Goal: Task Accomplishment & Management: Complete application form

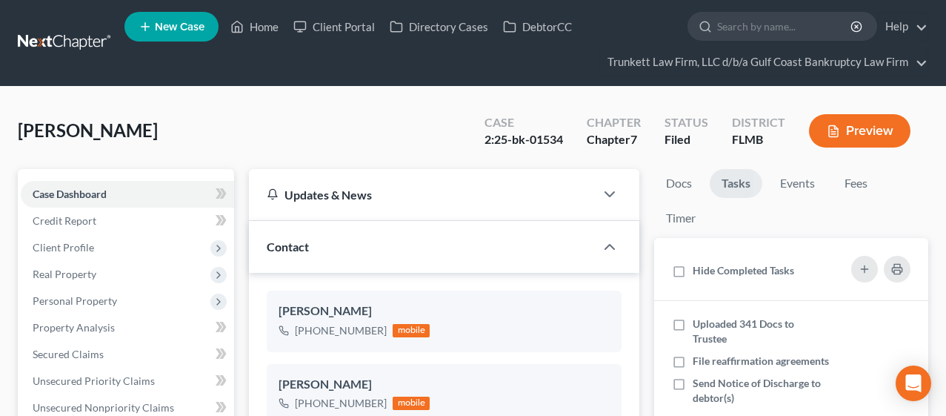
select select "0"
click at [264, 27] on link "Home" at bounding box center [254, 26] width 63 height 27
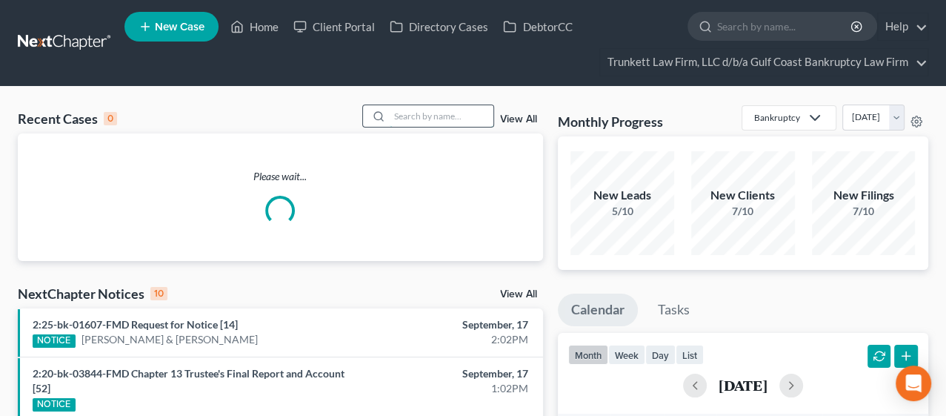
click at [446, 116] on input "search" at bounding box center [442, 115] width 104 height 21
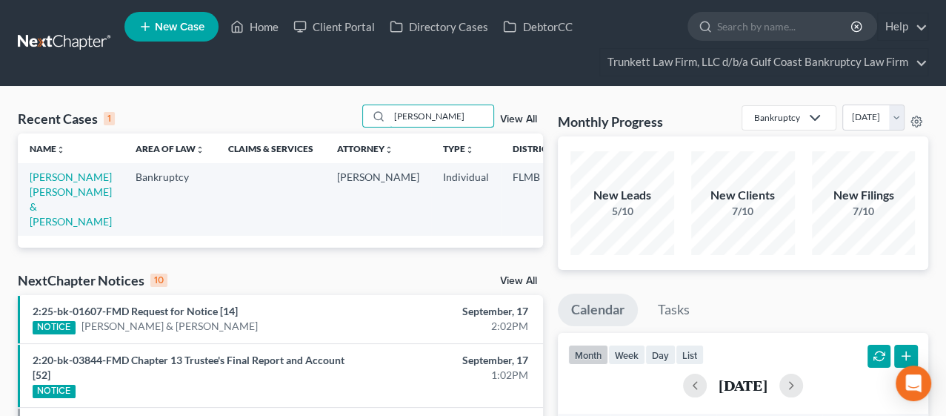
type input "[PERSON_NAME]"
click at [44, 197] on td "[PERSON_NAME] [PERSON_NAME] & [PERSON_NAME]" at bounding box center [71, 199] width 106 height 72
click at [45, 191] on link "[PERSON_NAME] [PERSON_NAME] & [PERSON_NAME]" at bounding box center [71, 198] width 82 height 57
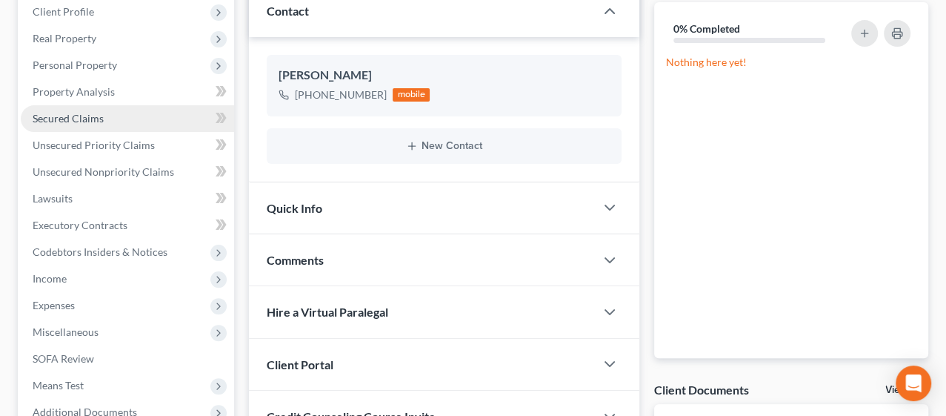
scroll to position [247, 0]
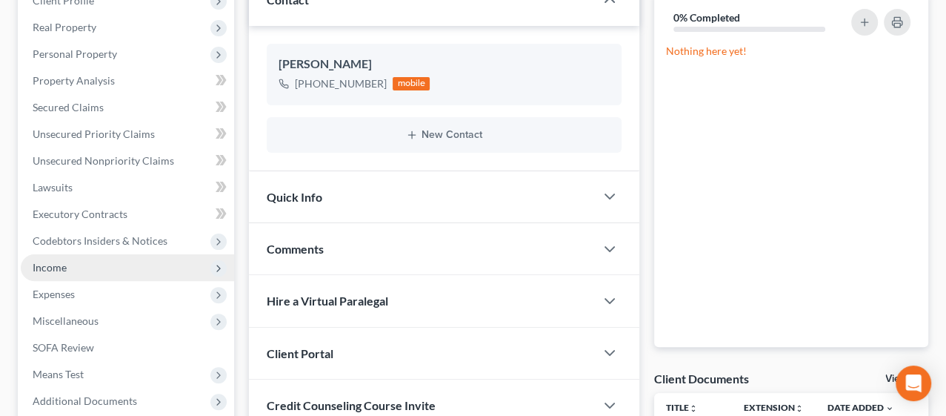
click at [67, 265] on span "Income" at bounding box center [127, 267] width 213 height 27
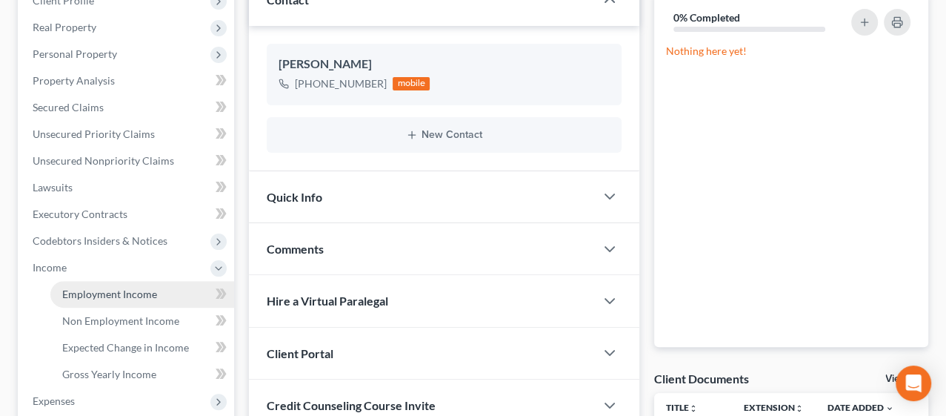
click at [73, 293] on span "Employment Income" at bounding box center [109, 294] width 95 height 13
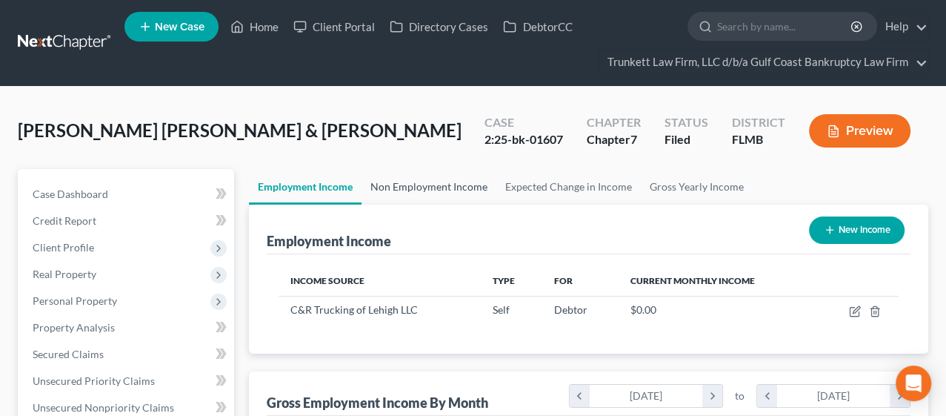
scroll to position [264, 379]
click at [409, 185] on link "Non Employment Income" at bounding box center [429, 187] width 135 height 36
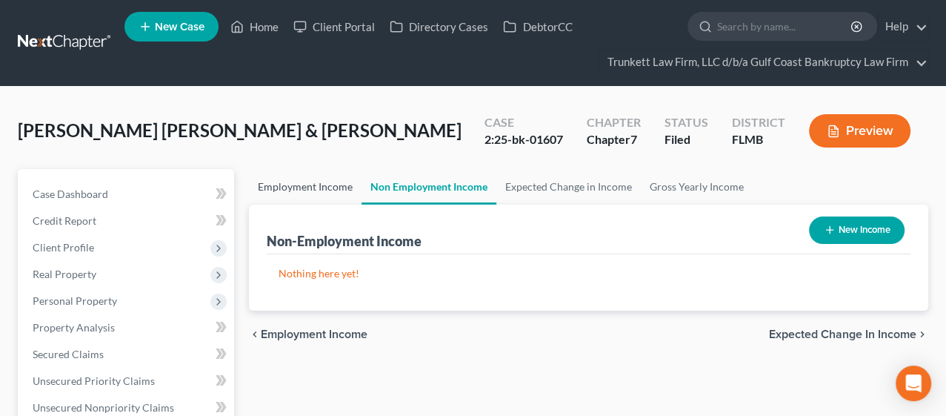
click at [322, 187] on link "Employment Income" at bounding box center [305, 187] width 113 height 36
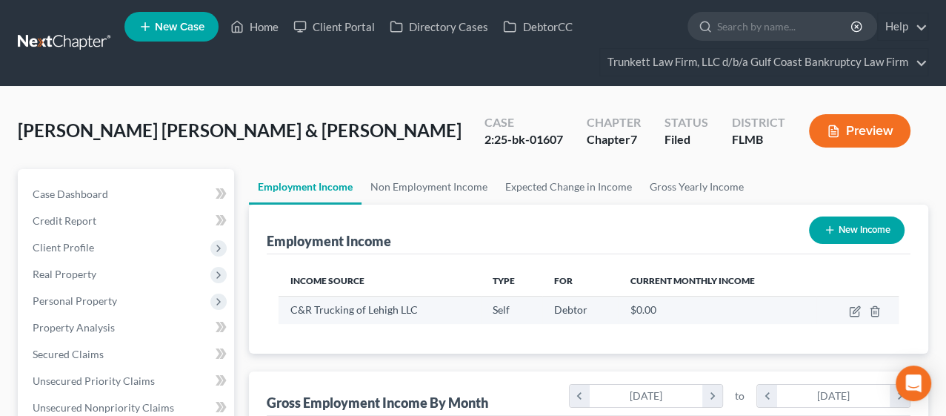
scroll to position [264, 379]
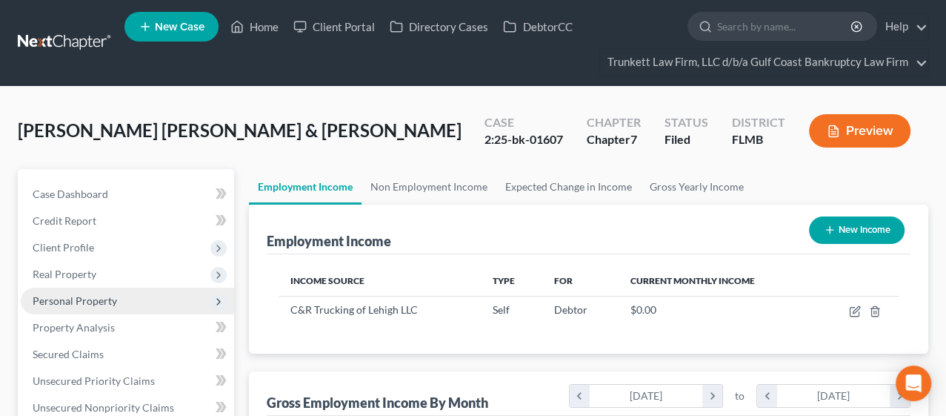
click at [87, 306] on span "Personal Property" at bounding box center [127, 301] width 213 height 27
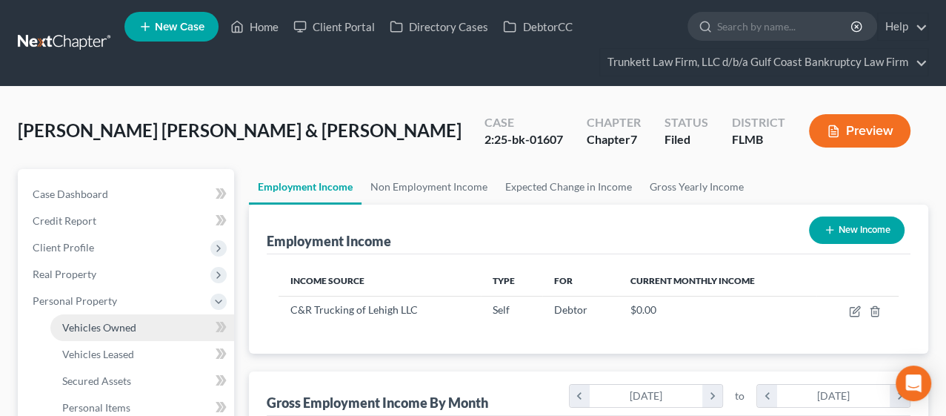
click at [91, 321] on span "Vehicles Owned" at bounding box center [99, 327] width 74 height 13
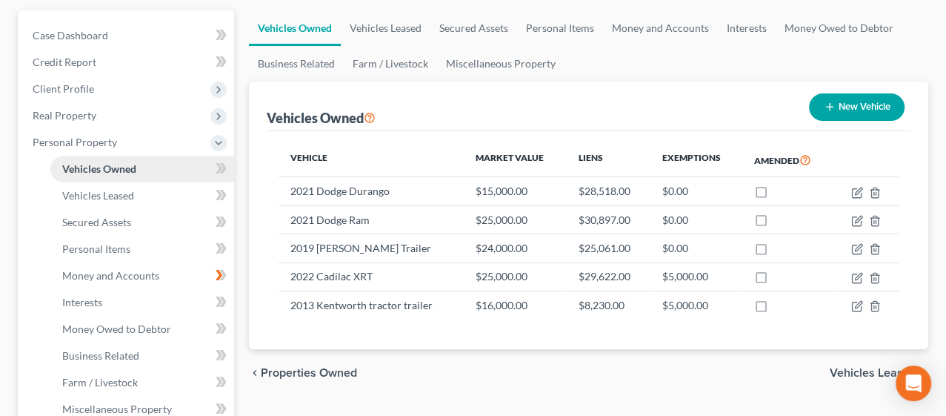
scroll to position [165, 0]
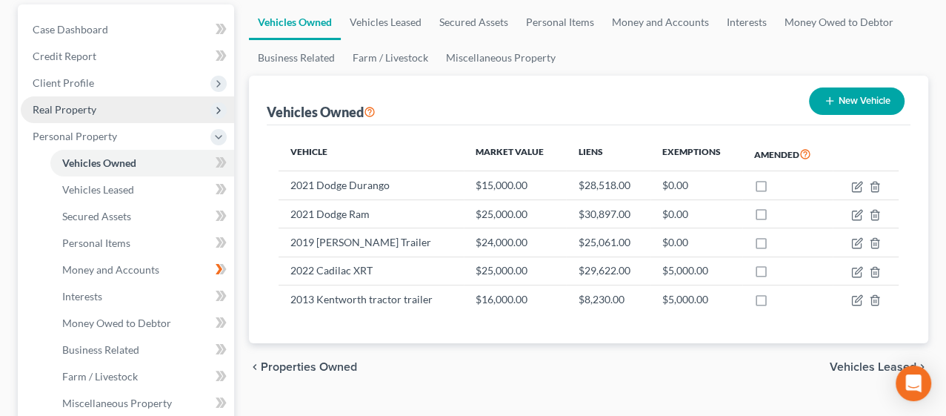
click at [119, 110] on span "Real Property" at bounding box center [127, 109] width 213 height 27
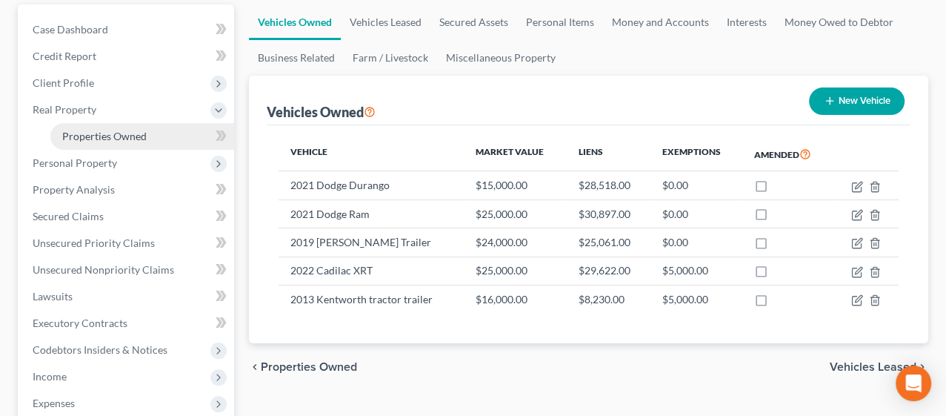
click at [129, 132] on span "Properties Owned" at bounding box center [104, 136] width 84 height 13
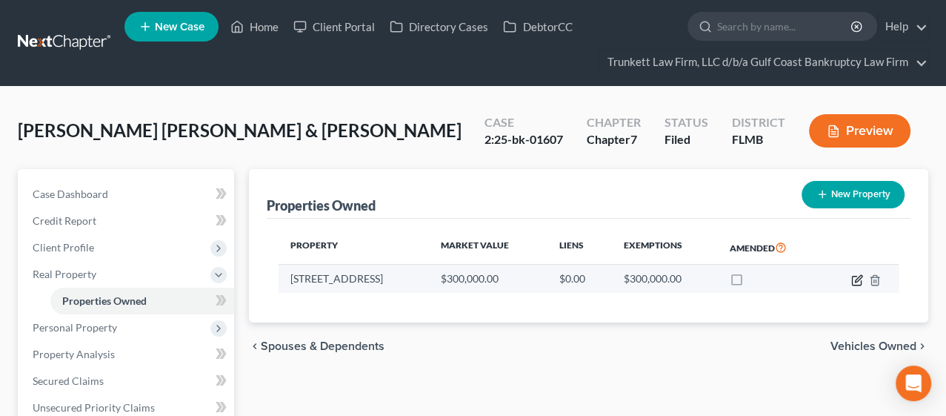
click at [852, 280] on icon "button" at bounding box center [856, 280] width 9 height 9
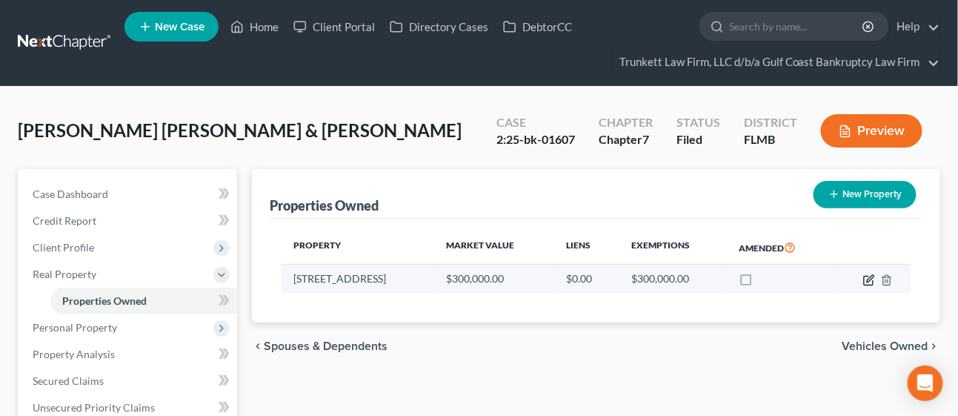
select select "9"
select select "34"
select select "2"
select select "5"
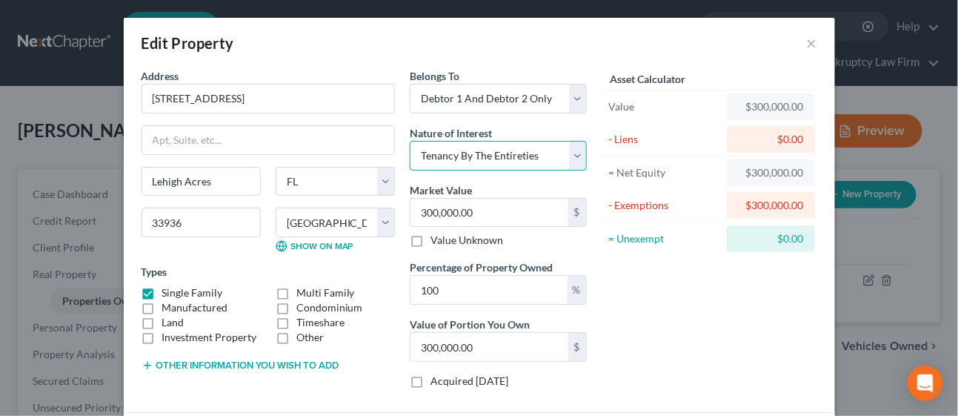
drag, startPoint x: 416, startPoint y: 153, endPoint x: 481, endPoint y: 154, distance: 64.5
click at [481, 154] on select "Select Fee Simple Joint Tenant Life Estate Equitable Interest Future Interest T…" at bounding box center [498, 156] width 177 height 30
drag, startPoint x: 533, startPoint y: 155, endPoint x: 435, endPoint y: 159, distance: 97.9
click at [435, 159] on select "Select Fee Simple Joint Tenant Life Estate Equitable Interest Future Interest T…" at bounding box center [498, 156] width 177 height 30
